Goal: Check status: Check status

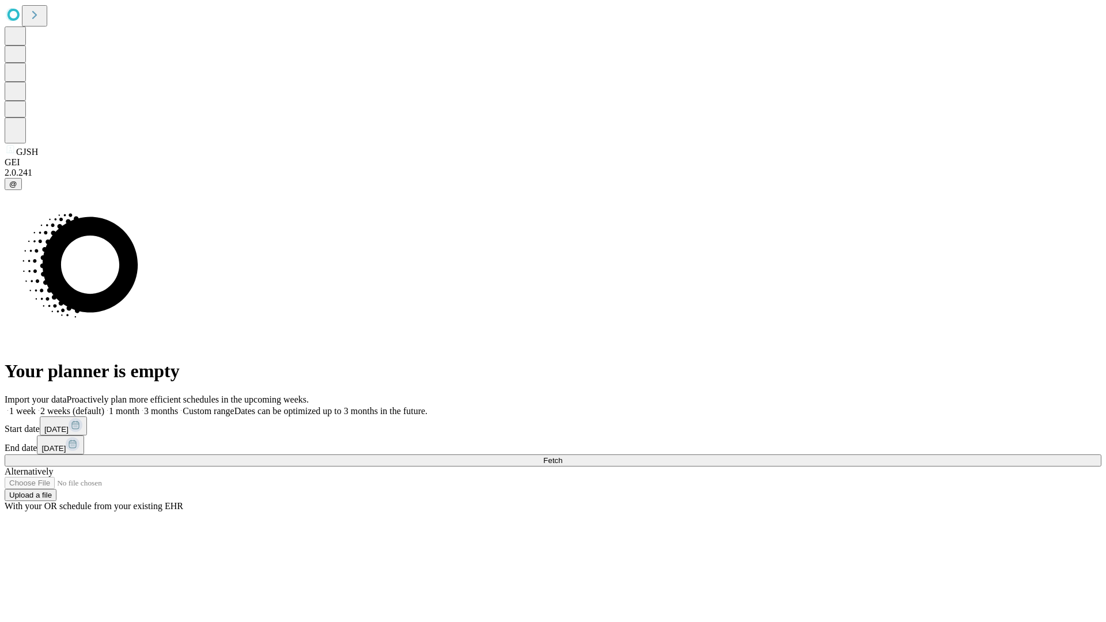
click at [562, 456] on span "Fetch" at bounding box center [552, 460] width 19 height 9
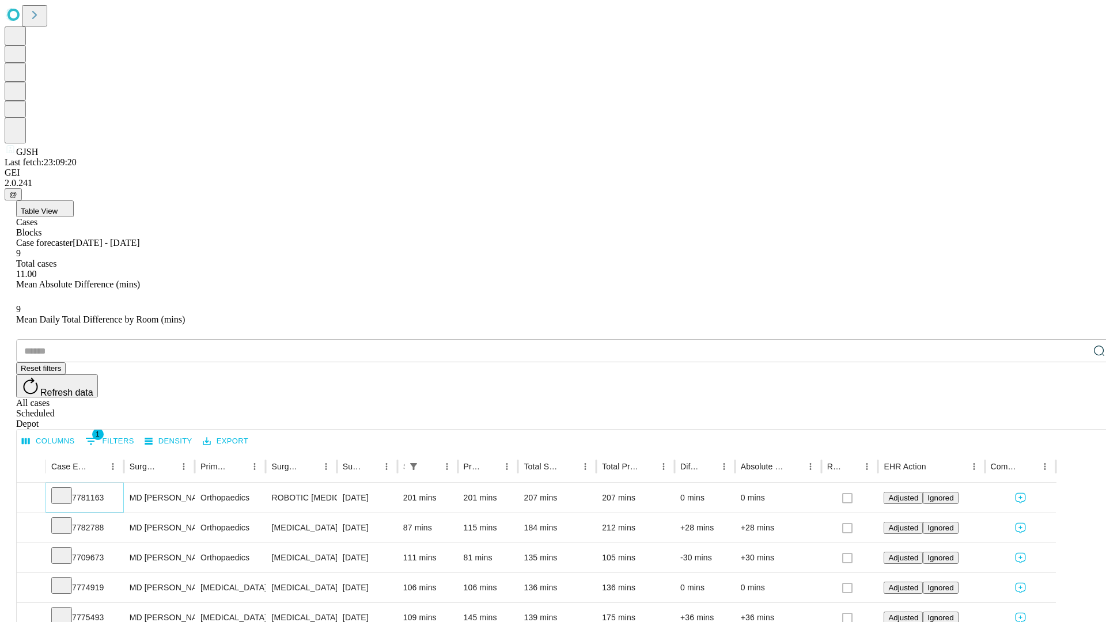
click at [67, 489] on icon at bounding box center [62, 495] width 12 height 12
